Goal: Complete application form

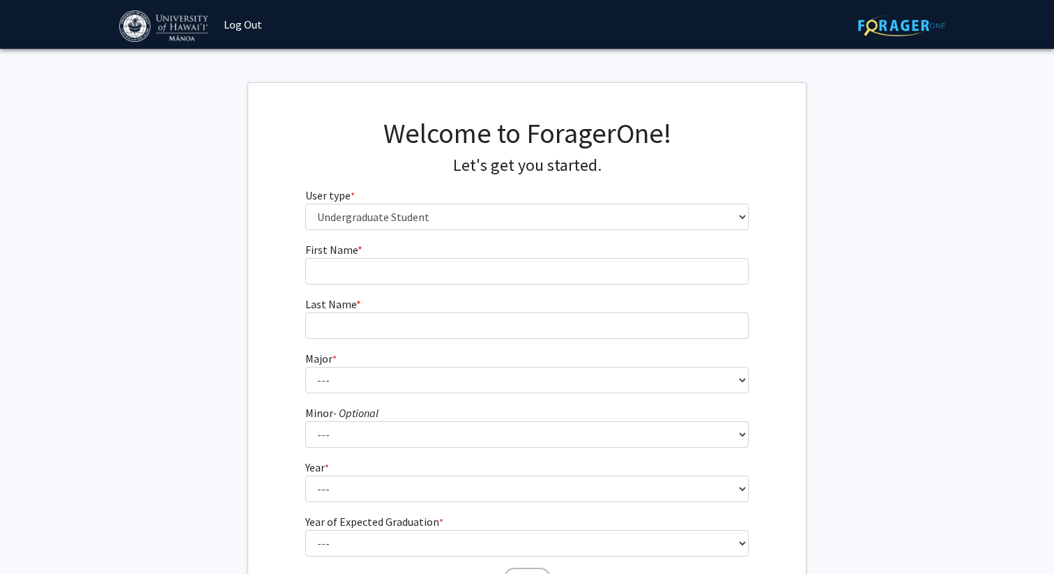
select select "1: undergrad"
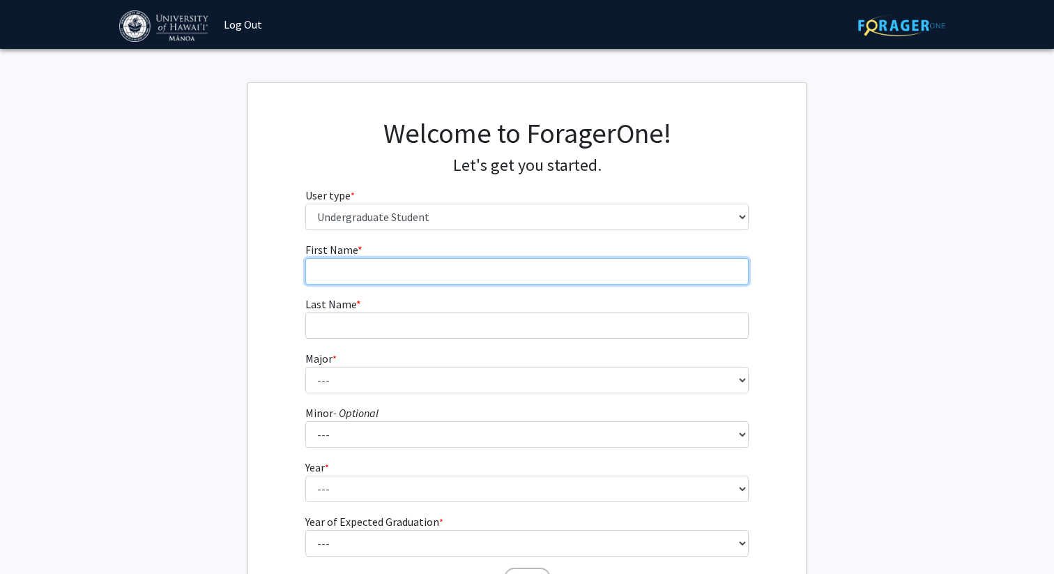
click at [395, 279] on input "First Name * required" at bounding box center [527, 271] width 444 height 26
type input "[PERSON_NAME]"
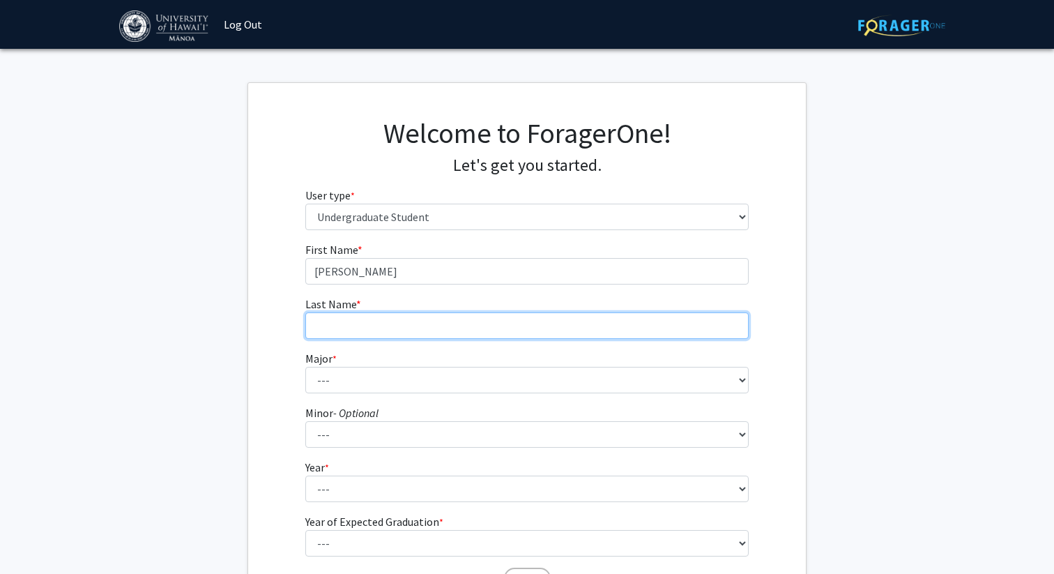
click at [368, 325] on input "Last Name * required" at bounding box center [527, 325] width 444 height 26
type input "Macugay"
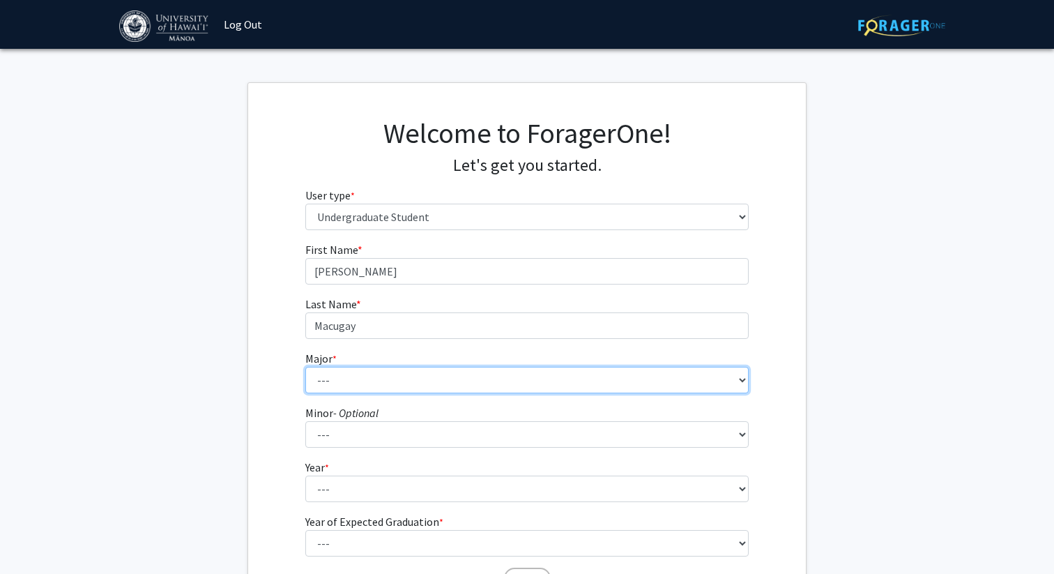
click at [353, 381] on select "--- Accounting American Studies Animal Sciences Anthropology Art Art History As…" at bounding box center [527, 380] width 444 height 26
select select "13: 1395"
click at [305, 367] on select "--- Accounting American Studies Animal Sciences Anthropology Art Art History As…" at bounding box center [527, 380] width 444 height 26
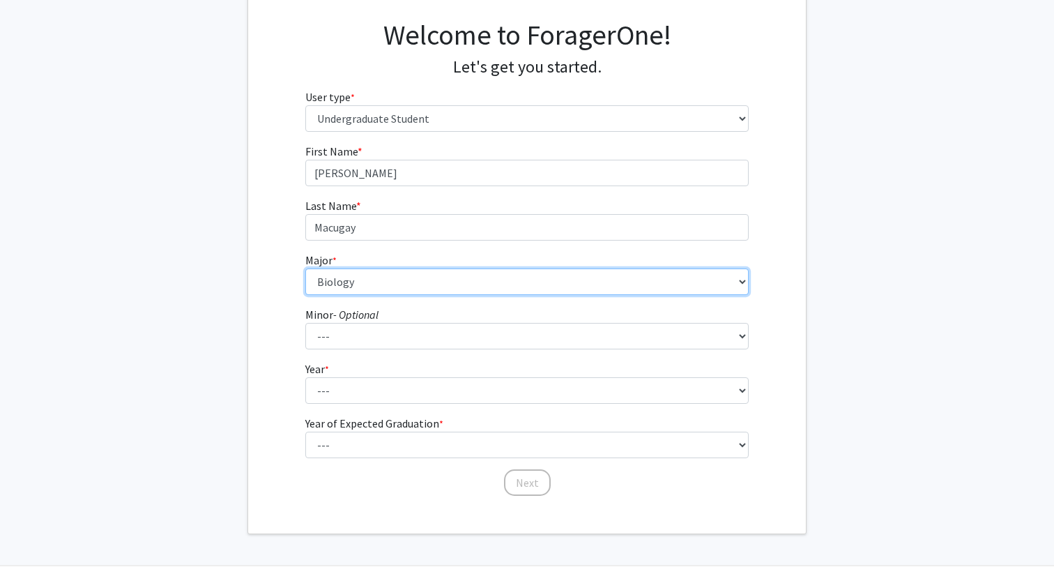
scroll to position [103, 0]
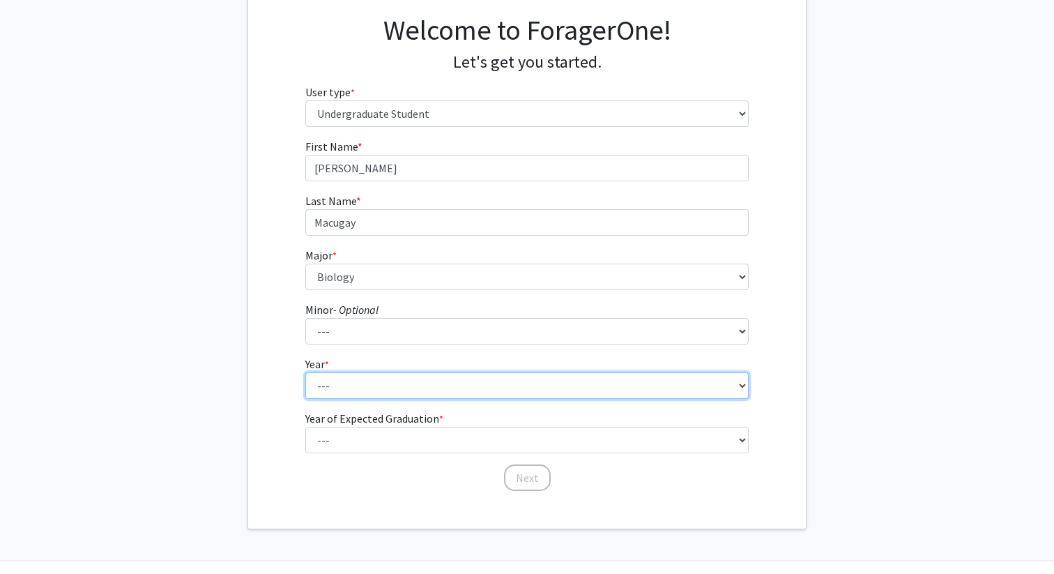
click at [385, 391] on select "--- First-year Sophomore Junior Senior Postbaccalaureate Certificate" at bounding box center [527, 385] width 444 height 26
select select "1: first-year"
click at [305, 372] on select "--- First-year Sophomore Junior Senior Postbaccalaureate Certificate" at bounding box center [527, 385] width 444 height 26
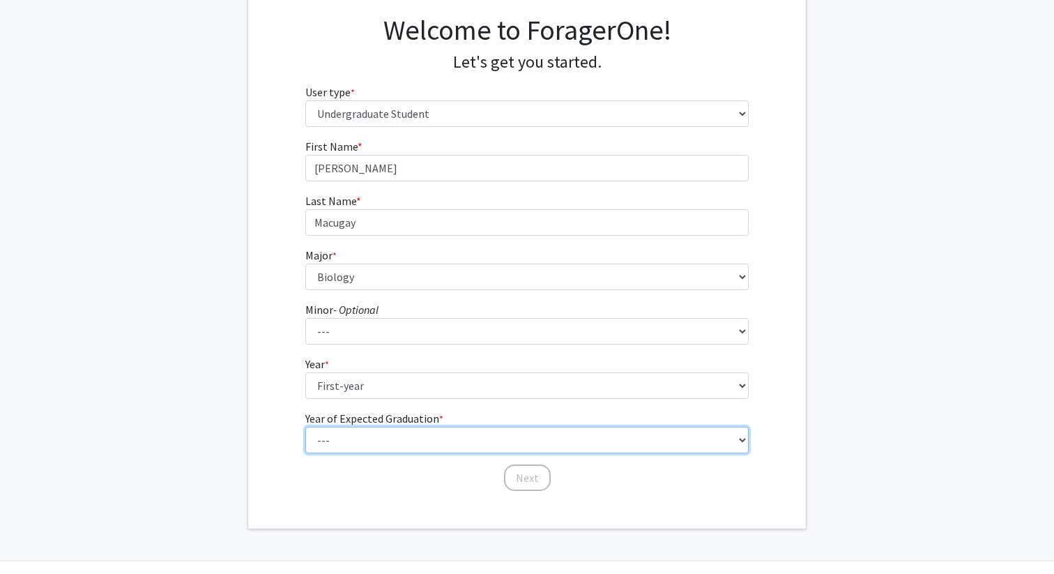
click at [398, 446] on select "--- 2025 2026 2027 2028 2029 2030 2031 2032 2033 2034" at bounding box center [527, 440] width 444 height 26
select select "5: 2029"
click at [305, 427] on select "--- 2025 2026 2027 2028 2029 2030 2031 2032 2033 2034" at bounding box center [527, 440] width 444 height 26
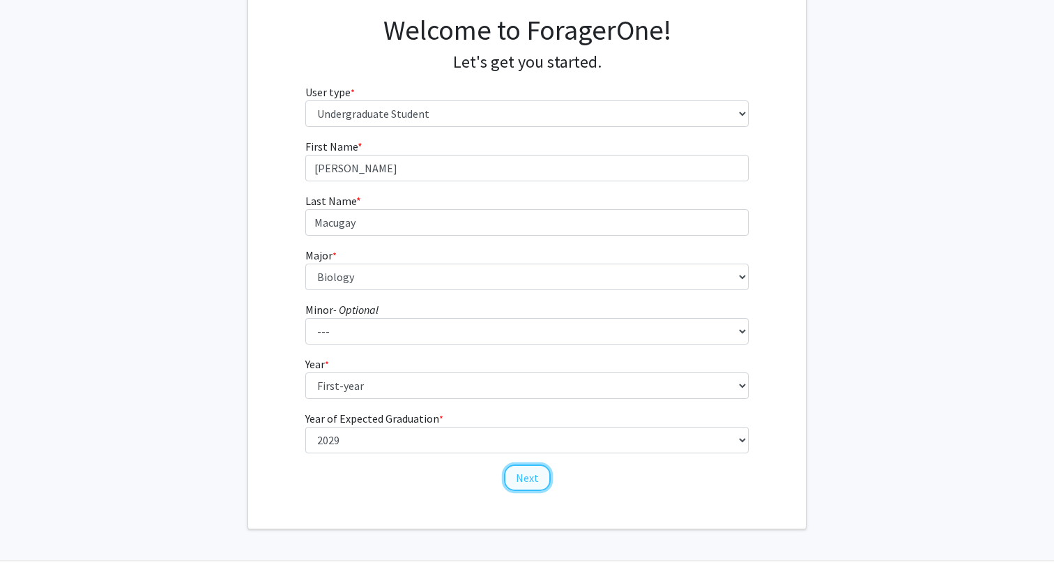
click at [530, 470] on button "Next" at bounding box center [527, 477] width 47 height 26
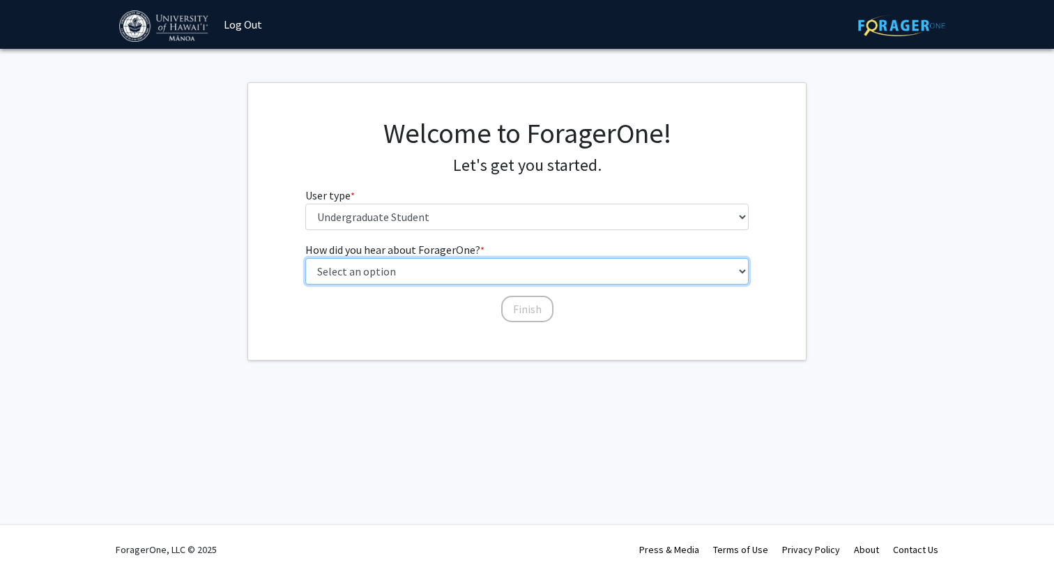
click at [511, 268] on select "Select an option Peer/student recommendation Faculty/staff recommendation Unive…" at bounding box center [527, 271] width 444 height 26
select select "2: faculty_recommendation"
click at [305, 258] on select "Select an option Peer/student recommendation Faculty/staff recommendation Unive…" at bounding box center [527, 271] width 444 height 26
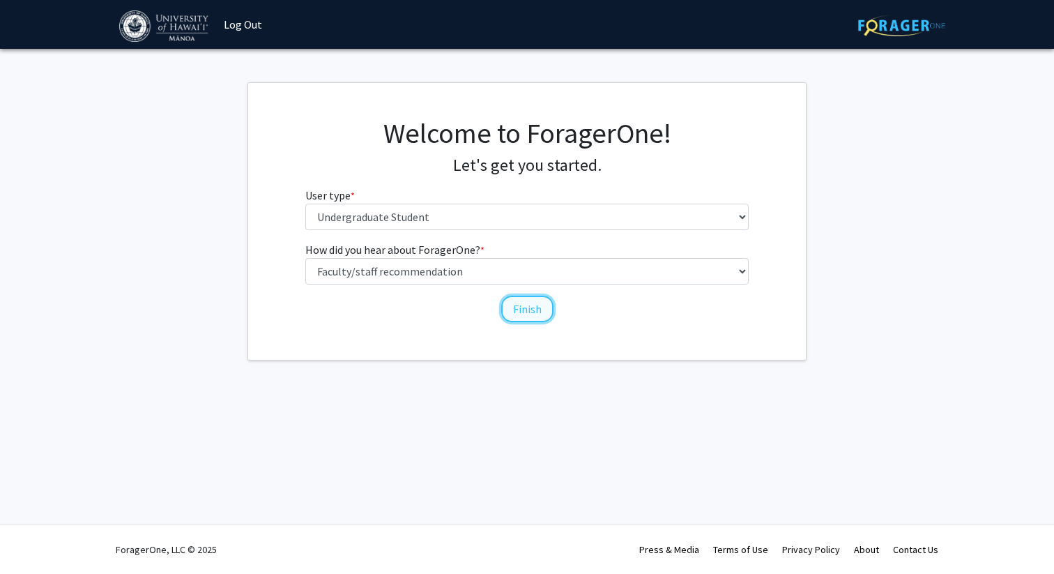
click at [526, 307] on button "Finish" at bounding box center [527, 309] width 52 height 26
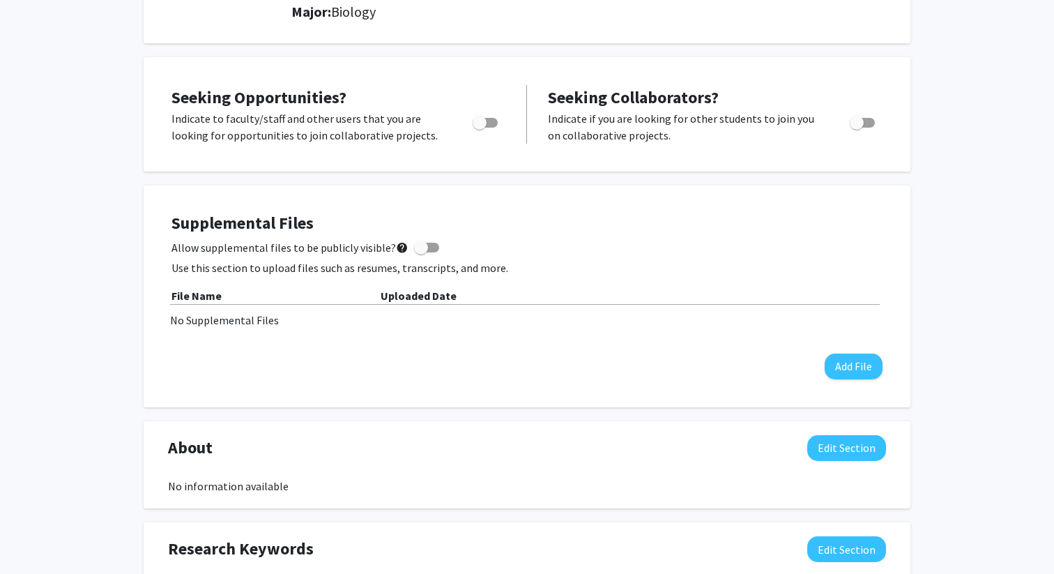
scroll to position [201, 0]
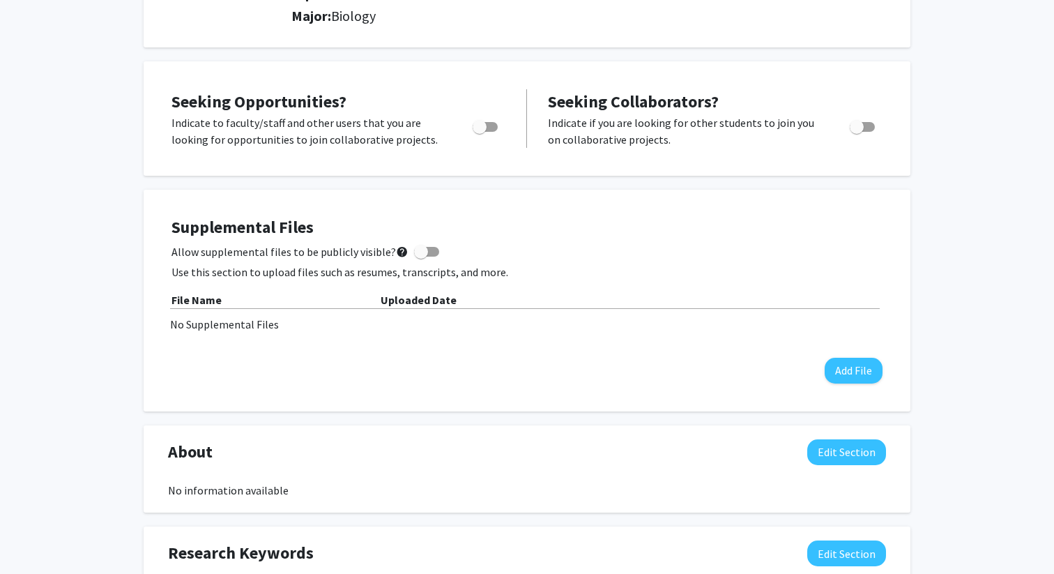
click at [484, 126] on span "Toggle" at bounding box center [480, 127] width 14 height 14
click at [480, 132] on input "Are you actively seeking opportunities?" at bounding box center [479, 132] width 1 height 1
checkbox input "true"
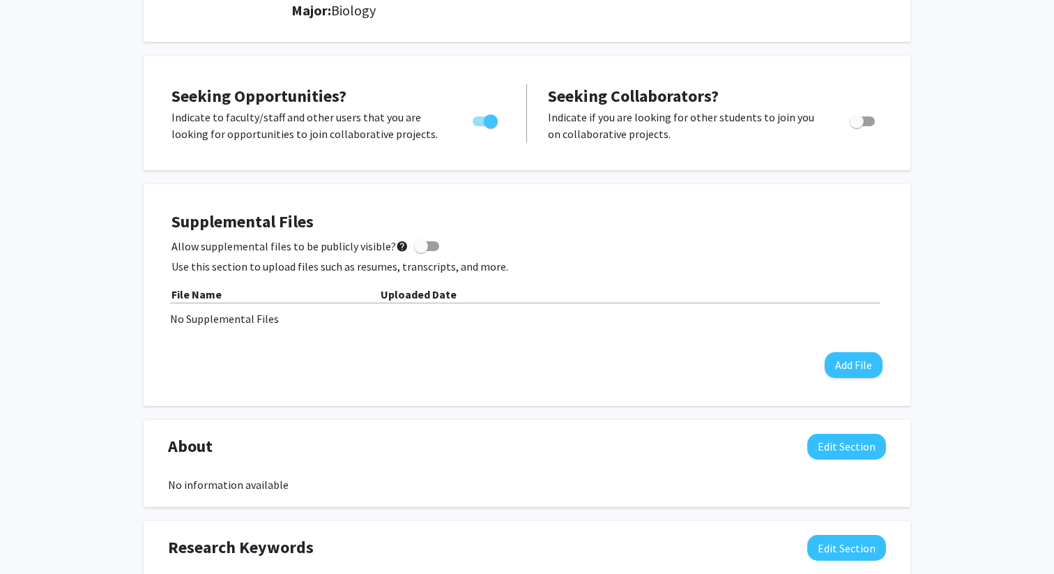
scroll to position [0, 0]
